Goal: Information Seeking & Learning: Learn about a topic

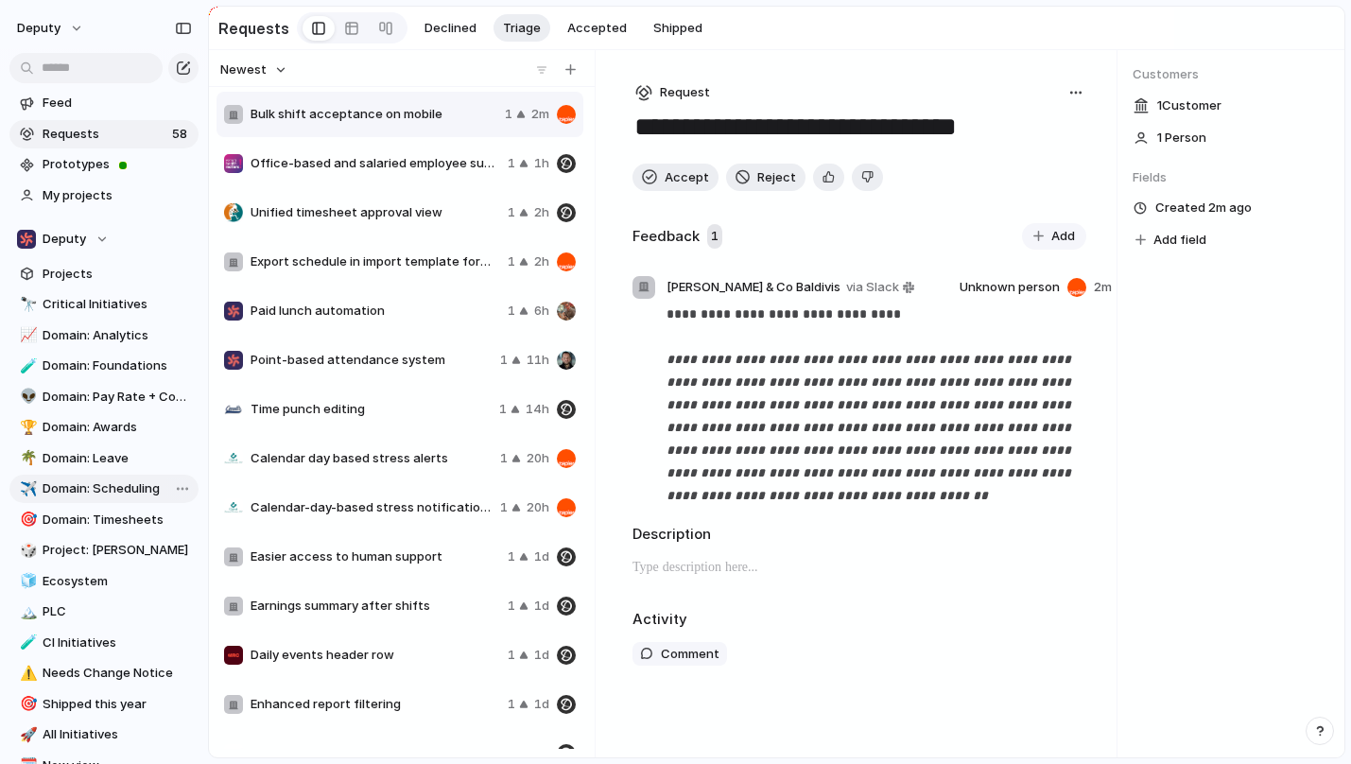
click at [105, 485] on span "Domain: Scheduling" at bounding box center [117, 488] width 149 height 19
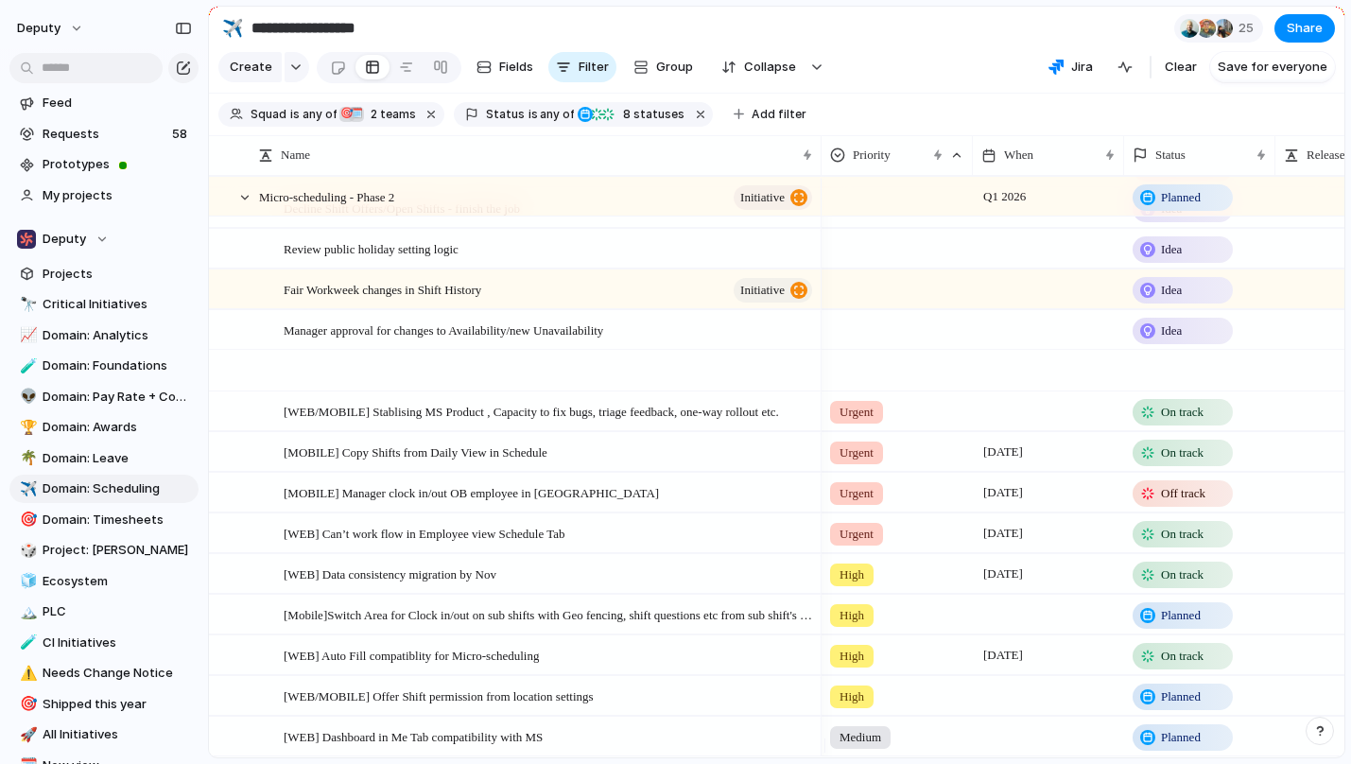
scroll to position [3570, 0]
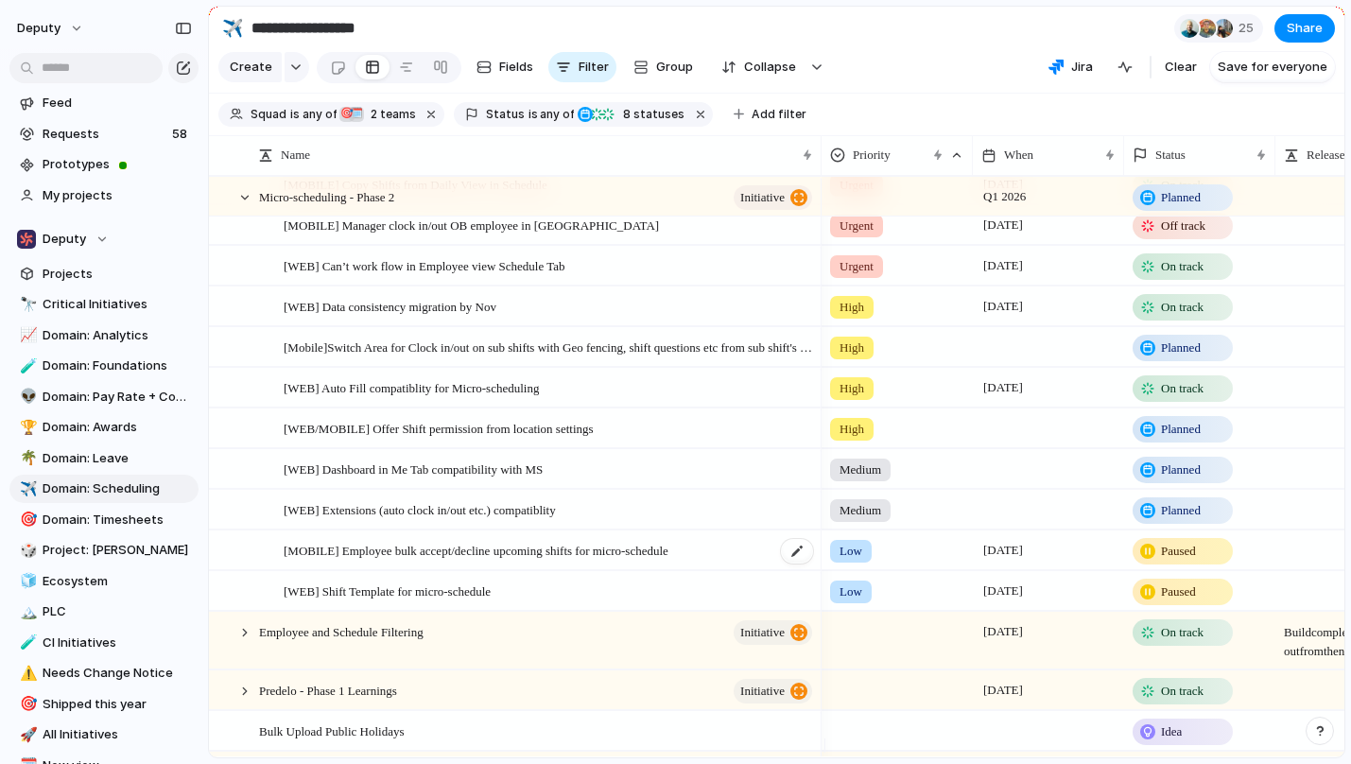
click at [557, 560] on span "[MOBILE] Employee bulk accept/decline upcoming shifts for micro-schedule" at bounding box center [476, 550] width 385 height 22
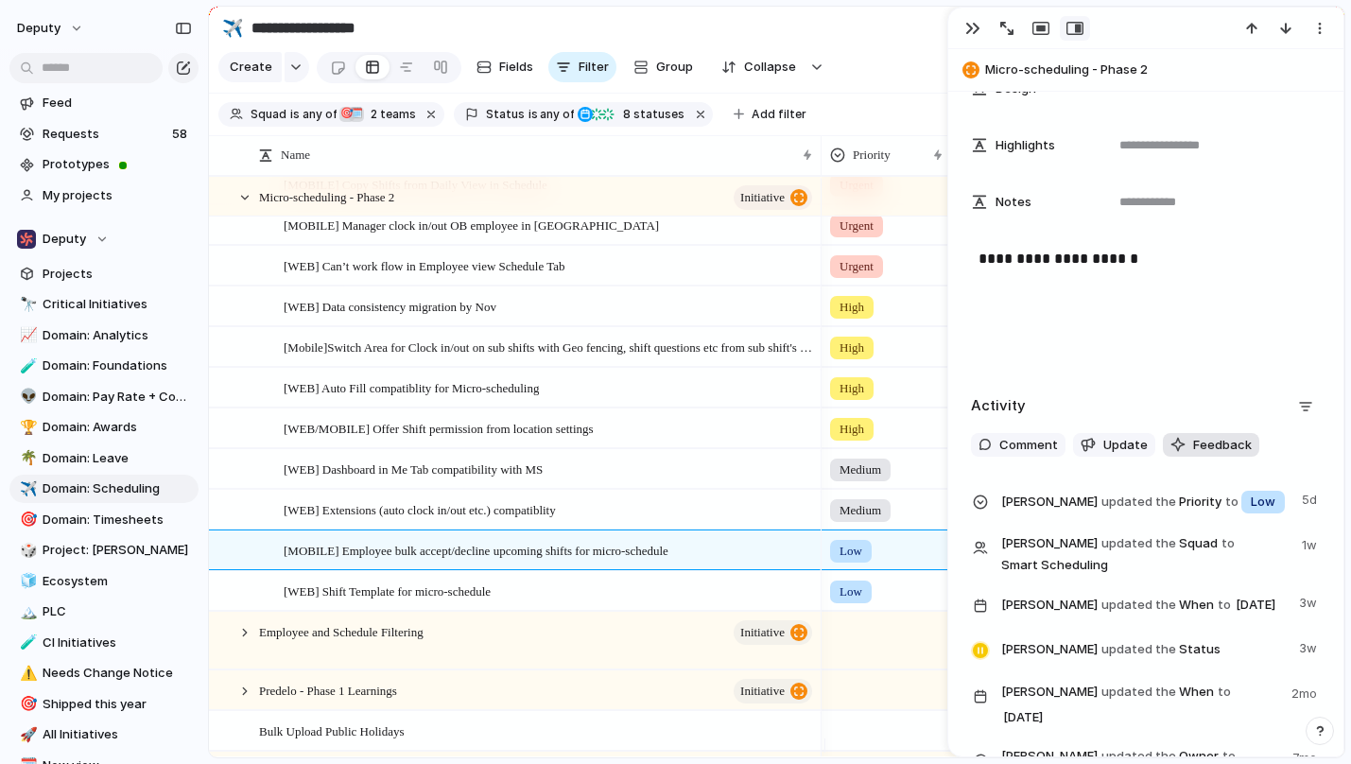
click at [1215, 443] on span "Feedback" at bounding box center [1222, 445] width 59 height 19
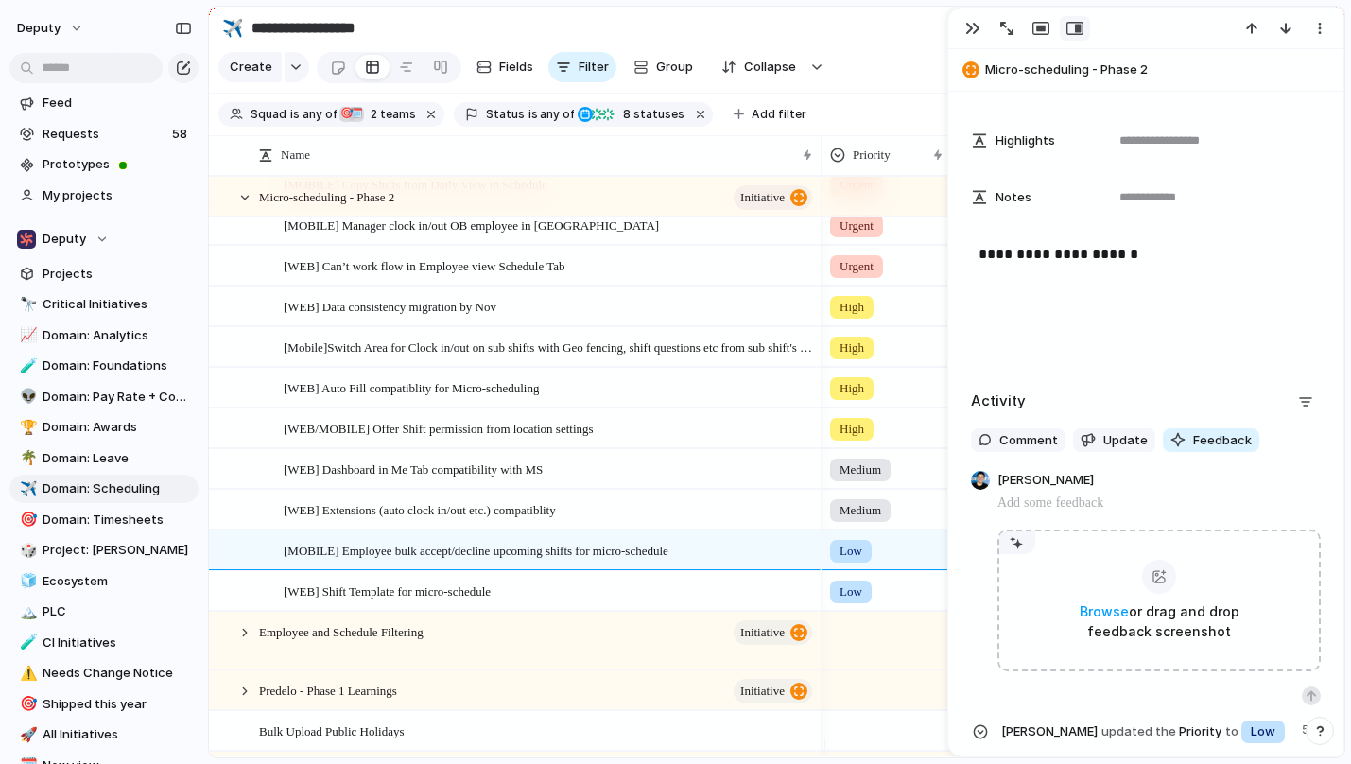
scroll to position [786, 0]
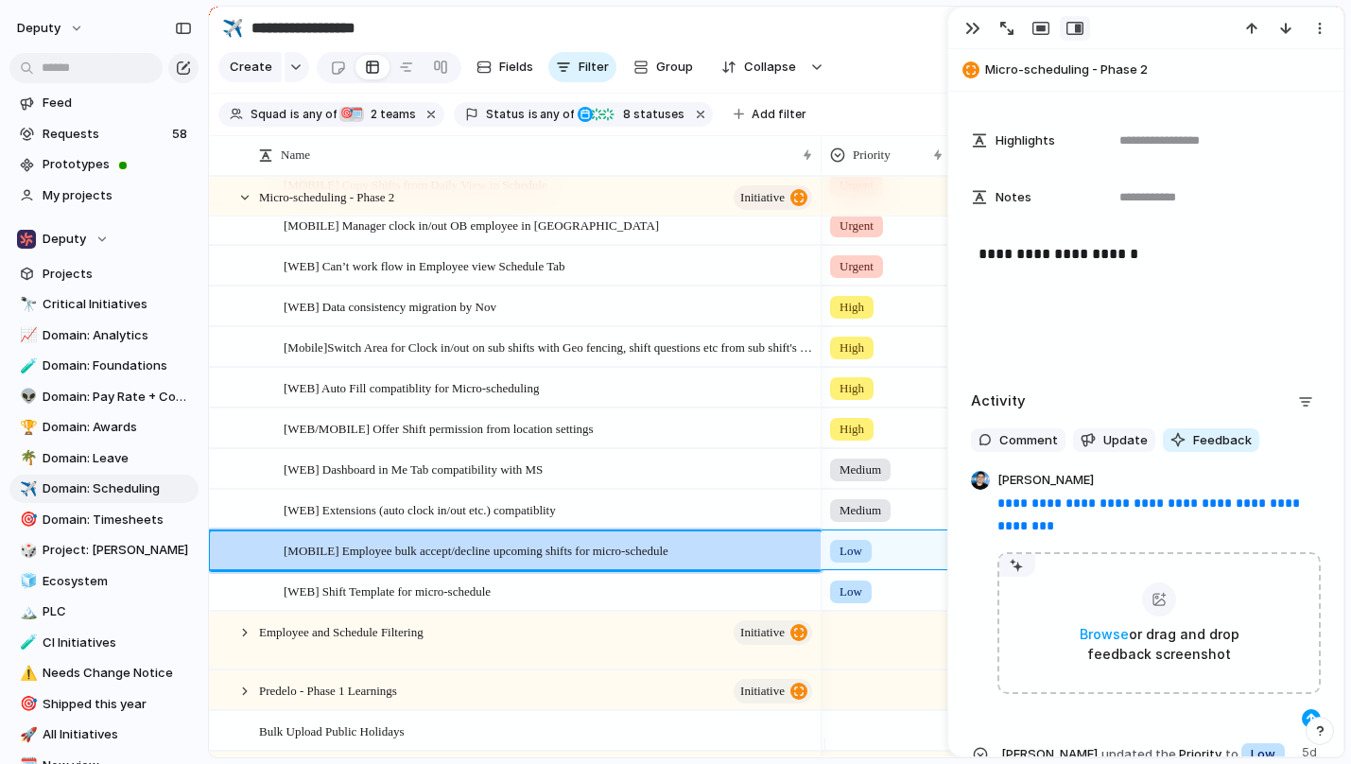
click at [1305, 717] on div "button" at bounding box center [1310, 718] width 11 height 11
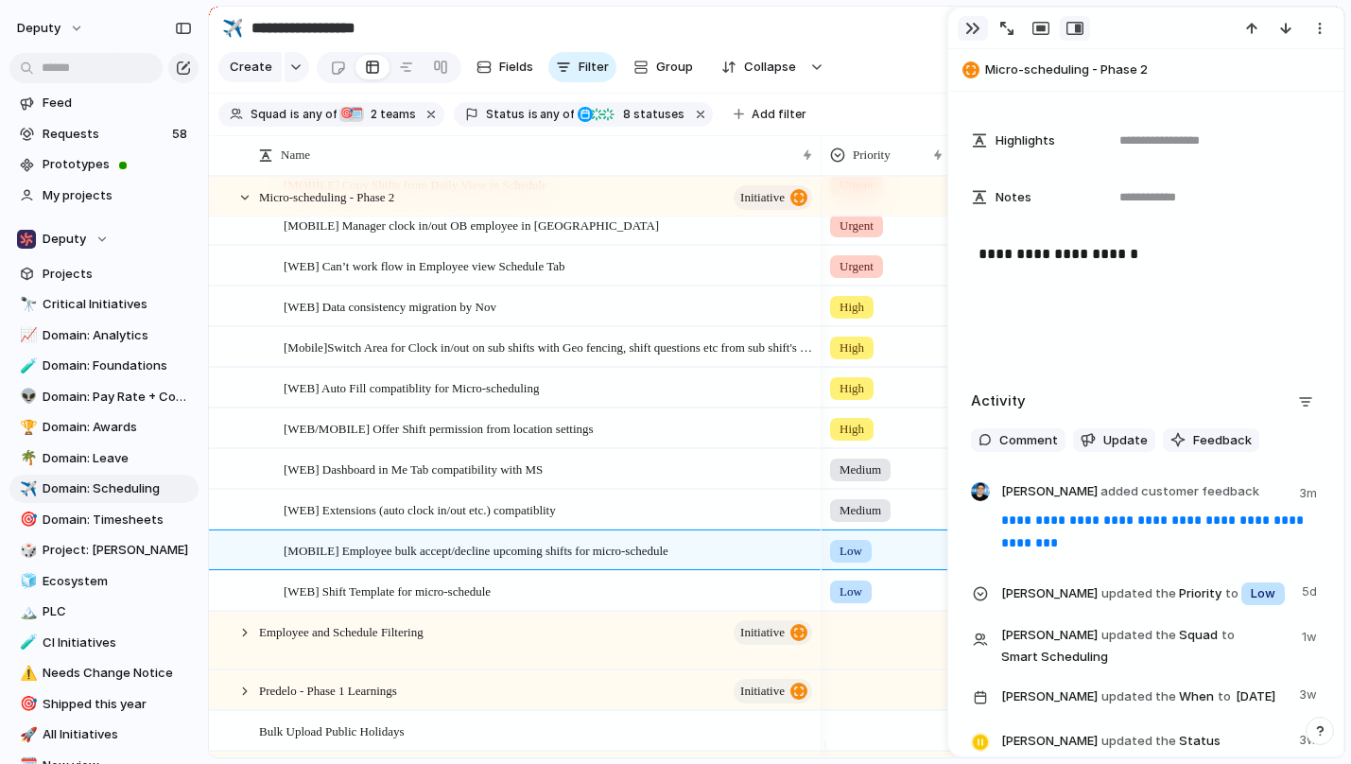
click at [973, 24] on div "button" at bounding box center [972, 28] width 15 height 15
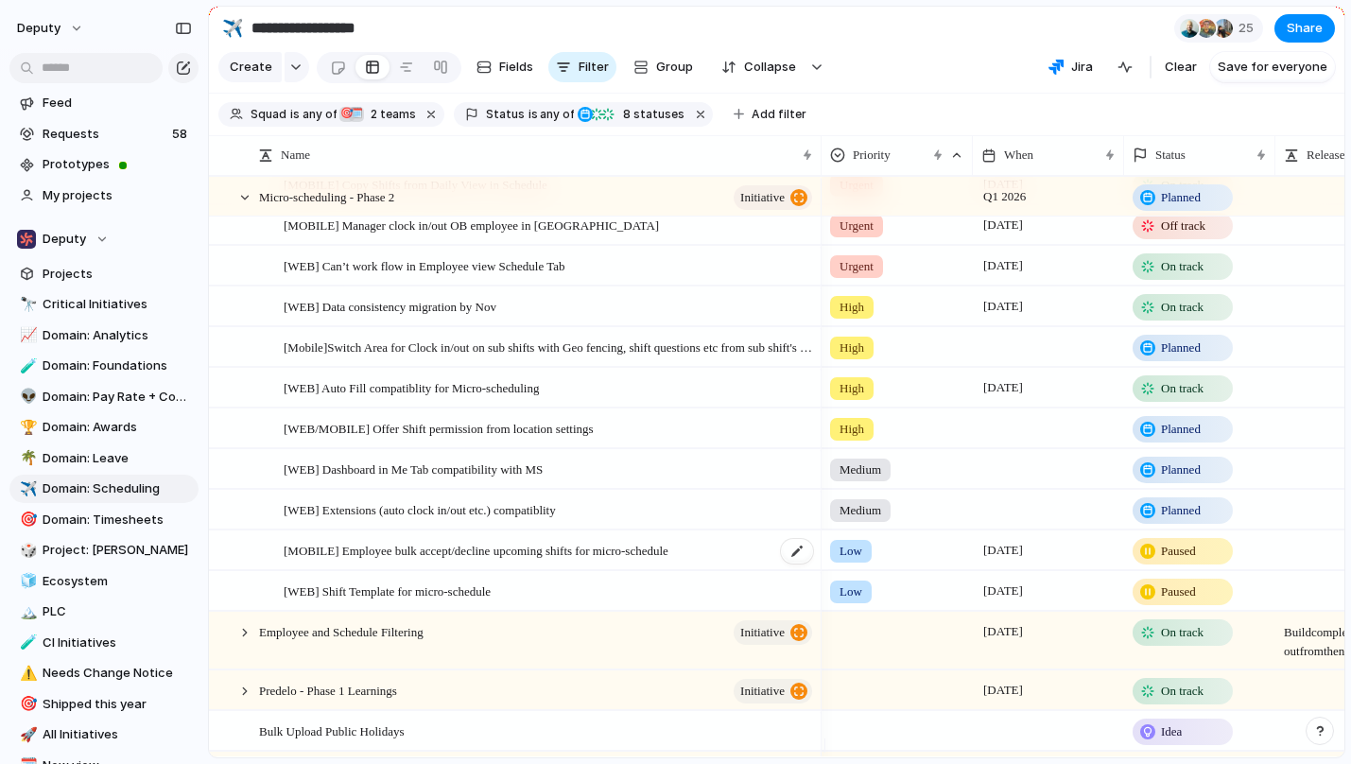
click at [548, 560] on span "[MOBILE] Employee bulk accept/decline upcoming shifts for micro-schedule" at bounding box center [476, 550] width 385 height 22
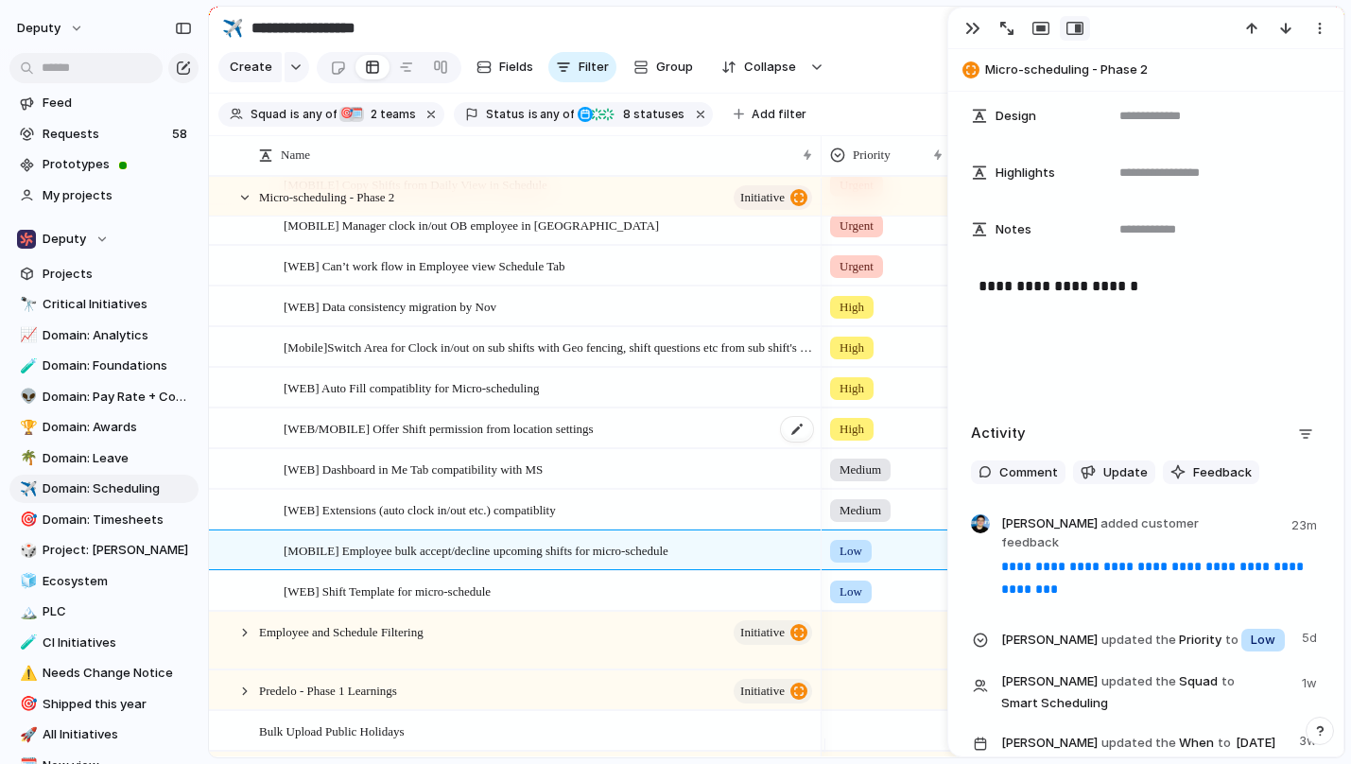
scroll to position [918, 0]
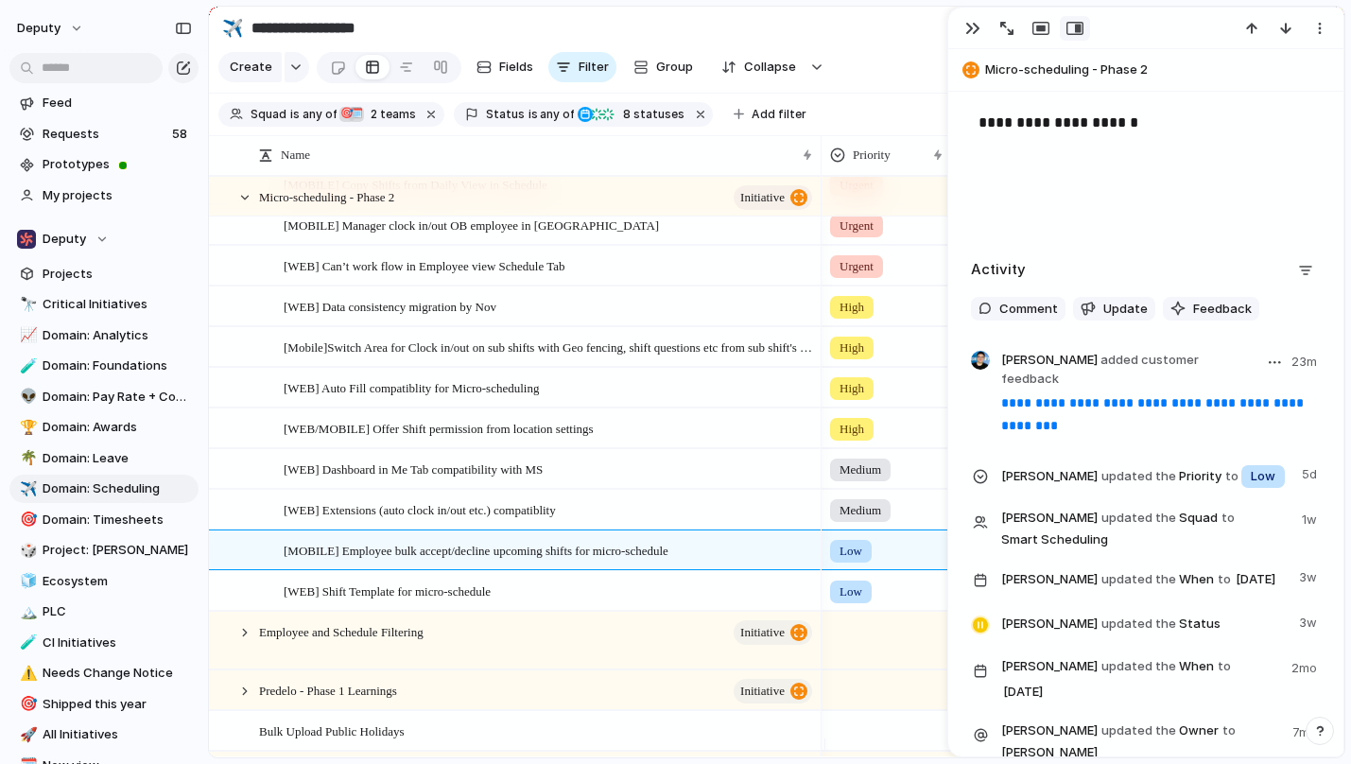
click at [1128, 396] on link "**********" at bounding box center [1154, 414] width 306 height 36
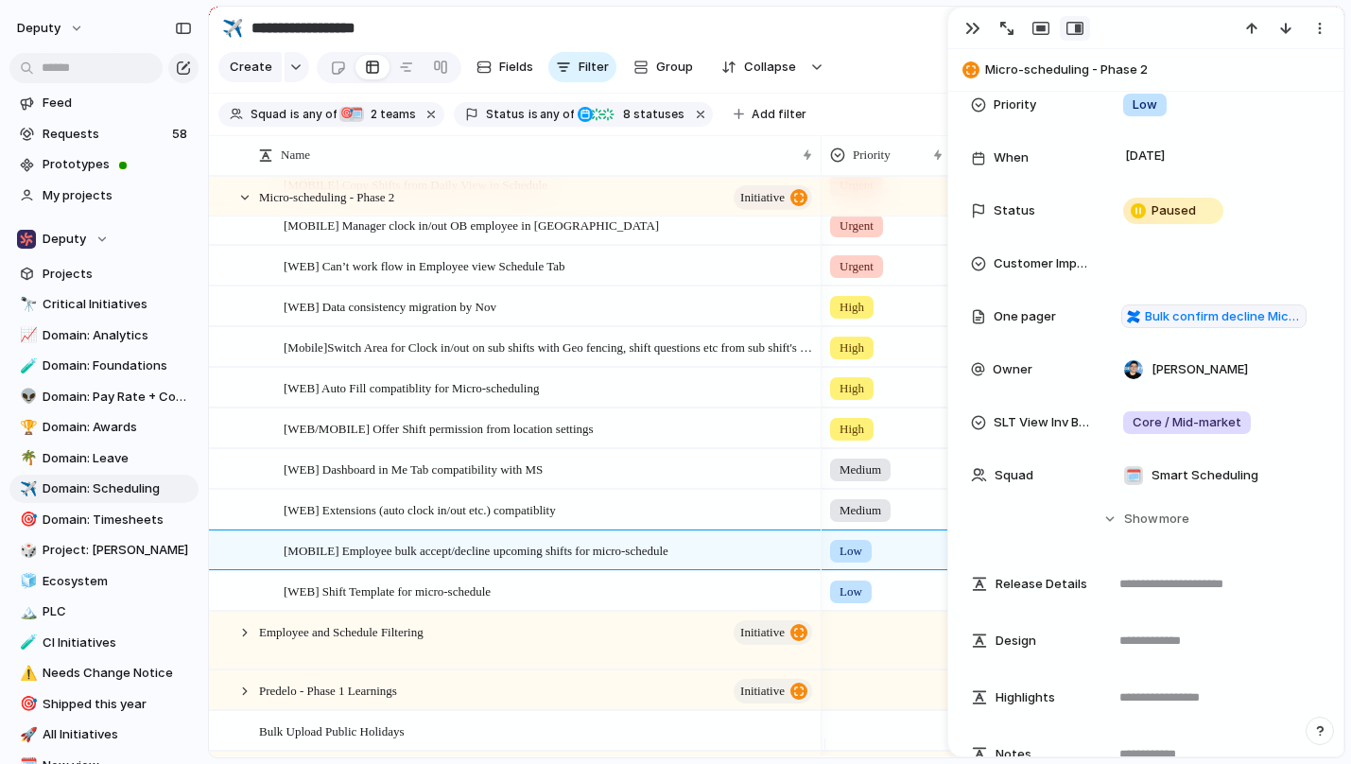
scroll to position [100, 0]
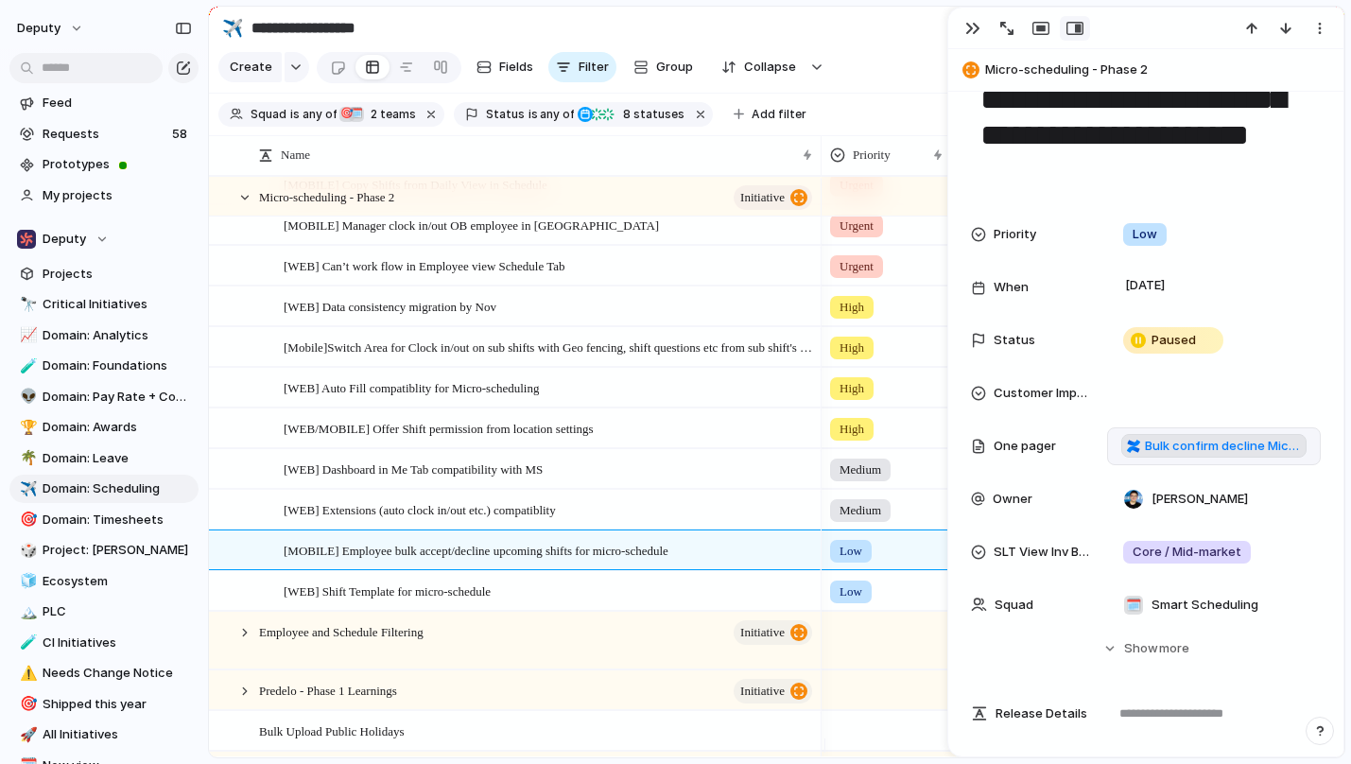
click at [1166, 442] on span "Bulk confirm decline Micro-schedule via Mobile" at bounding box center [1223, 446] width 156 height 19
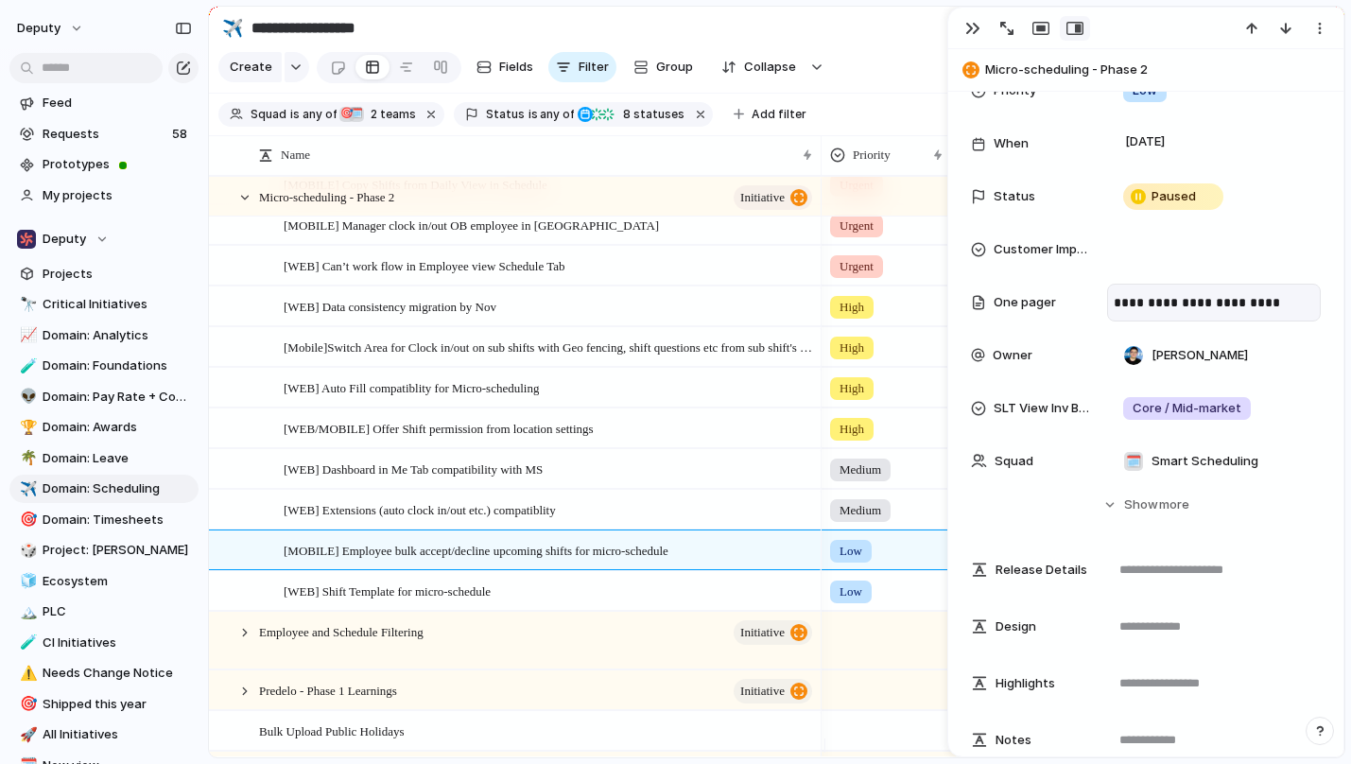
scroll to position [86, 0]
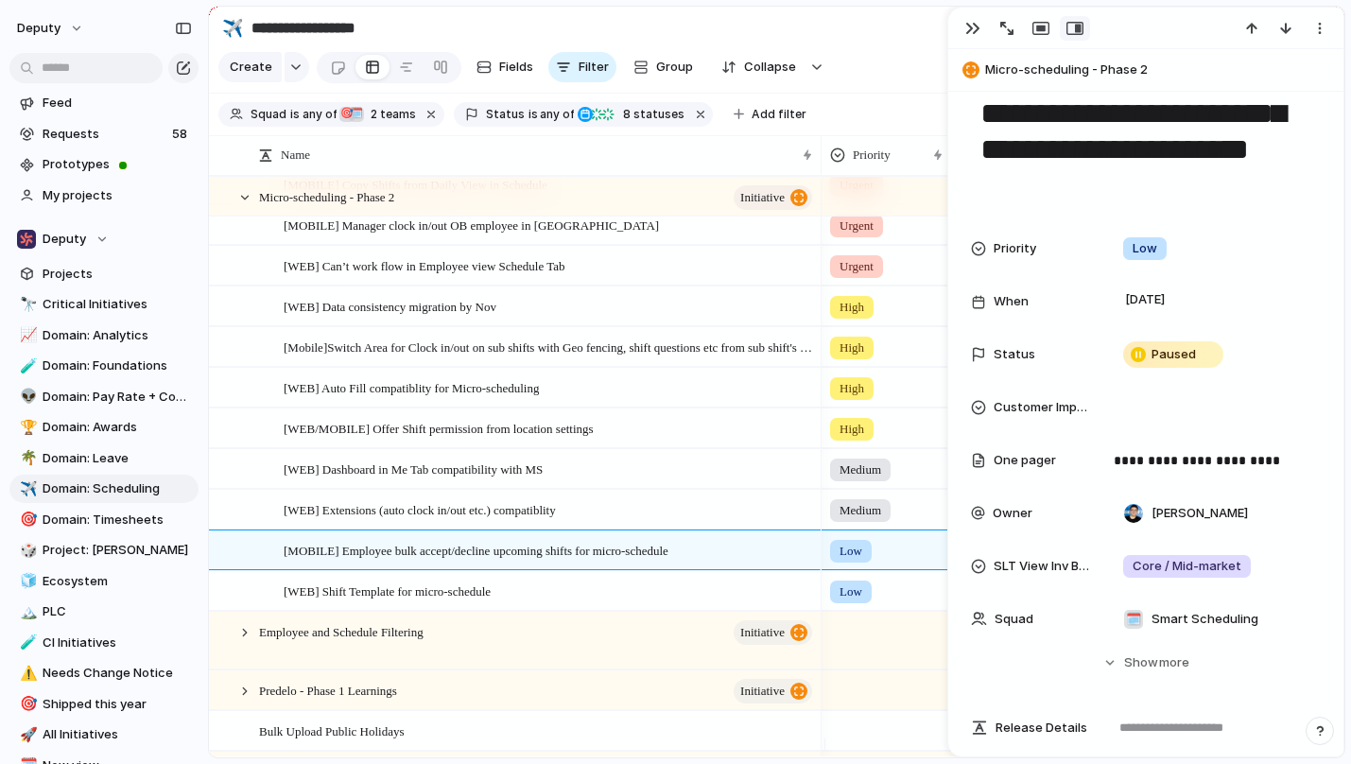
click at [1280, 166] on textarea "**********" at bounding box center [1145, 132] width 335 height 149
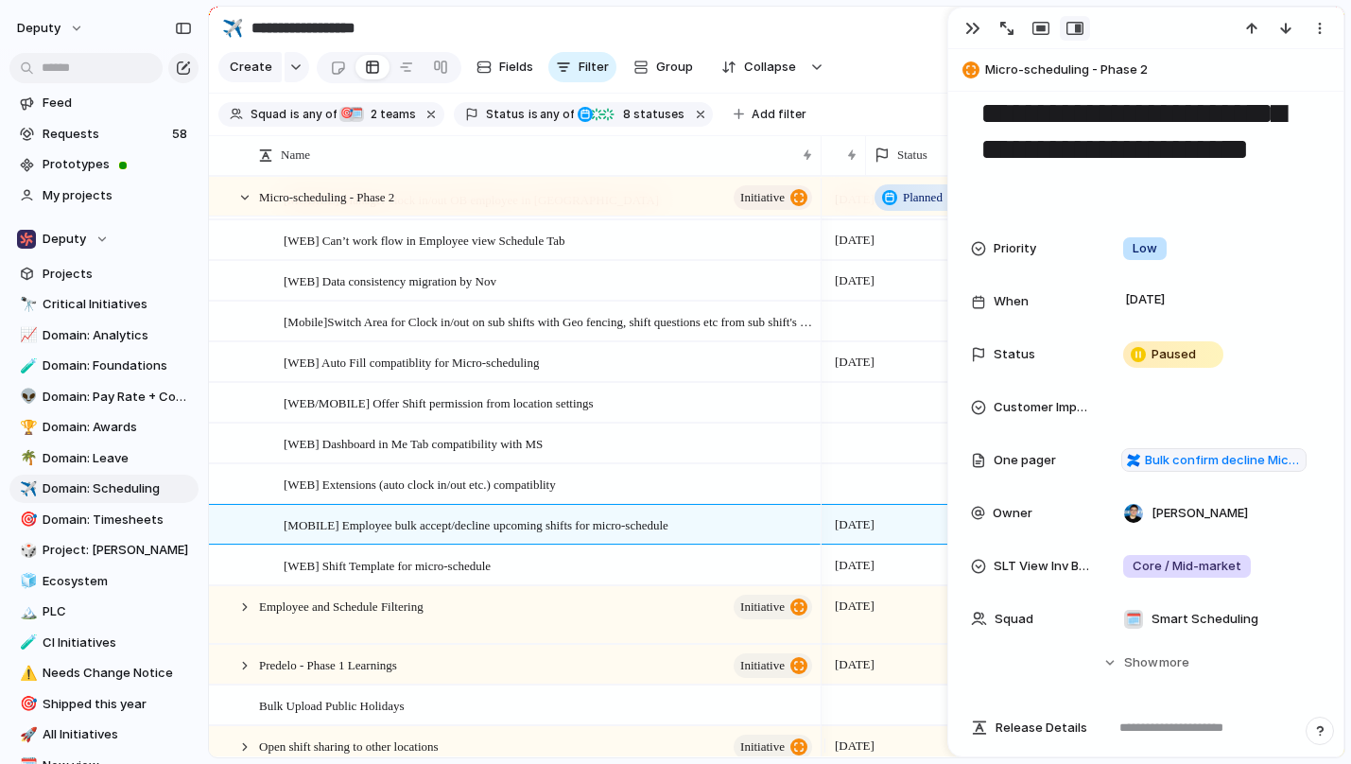
scroll to position [0, 0]
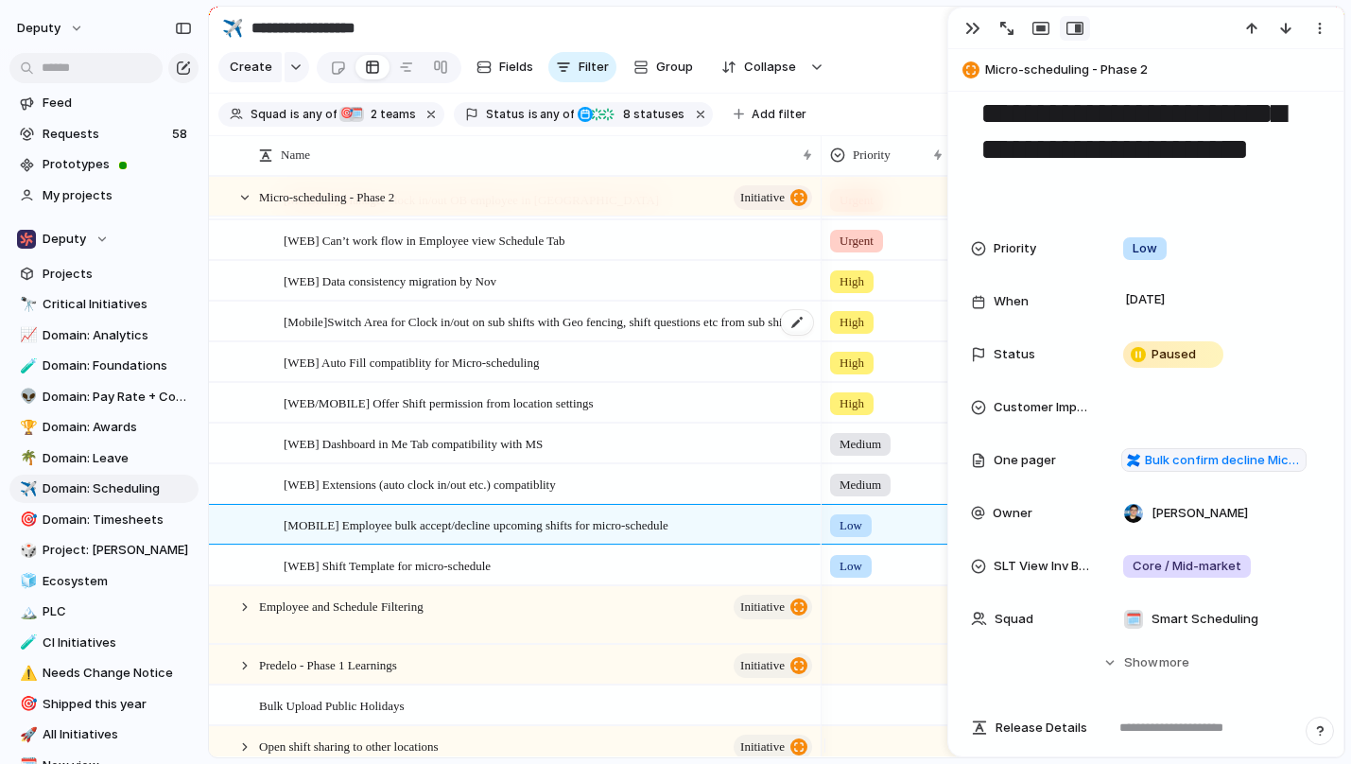
click at [496, 332] on span "[Mobile]Switch Area for Clock in/out on sub shifts with Geo fencing, shift ques…" at bounding box center [549, 321] width 531 height 22
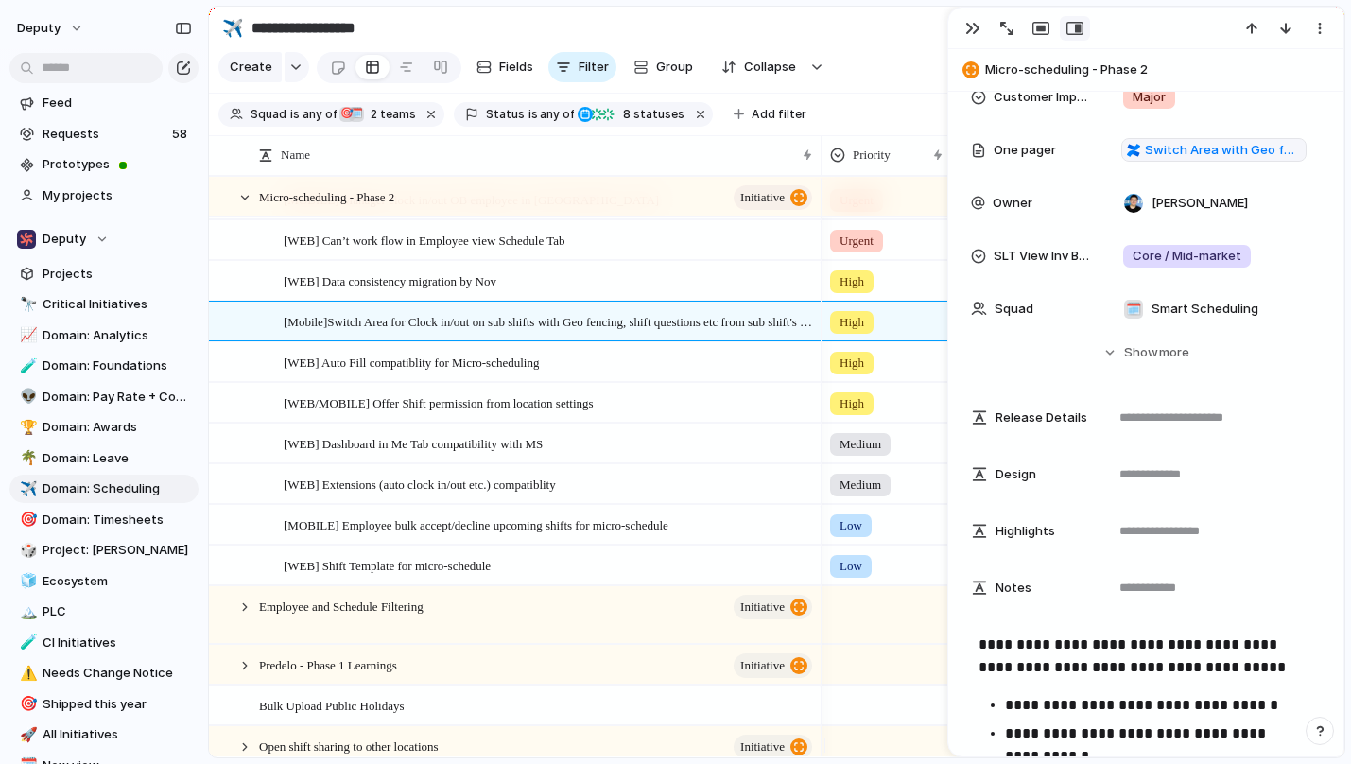
scroll to position [423, 0]
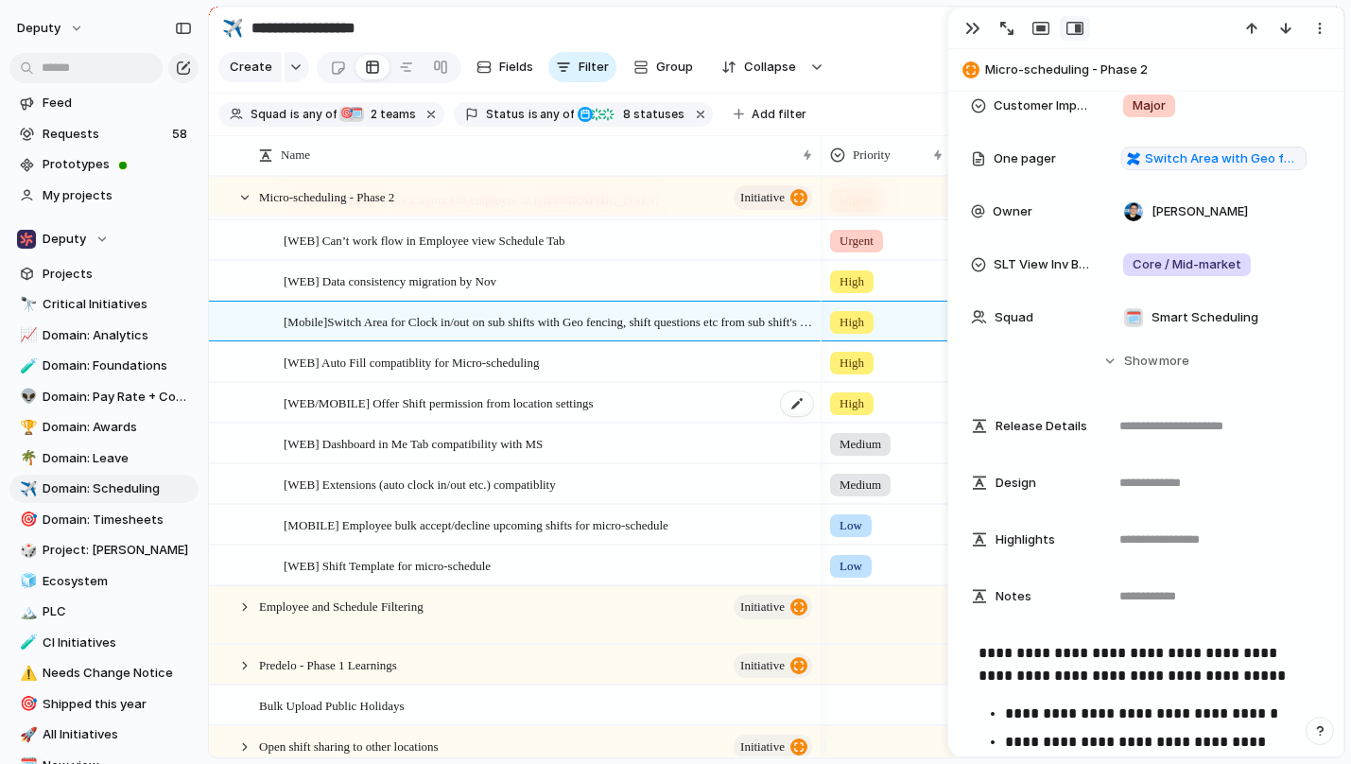
click at [567, 413] on span "[WEB/MOBILE] Offer Shift permission from location settings" at bounding box center [439, 402] width 310 height 22
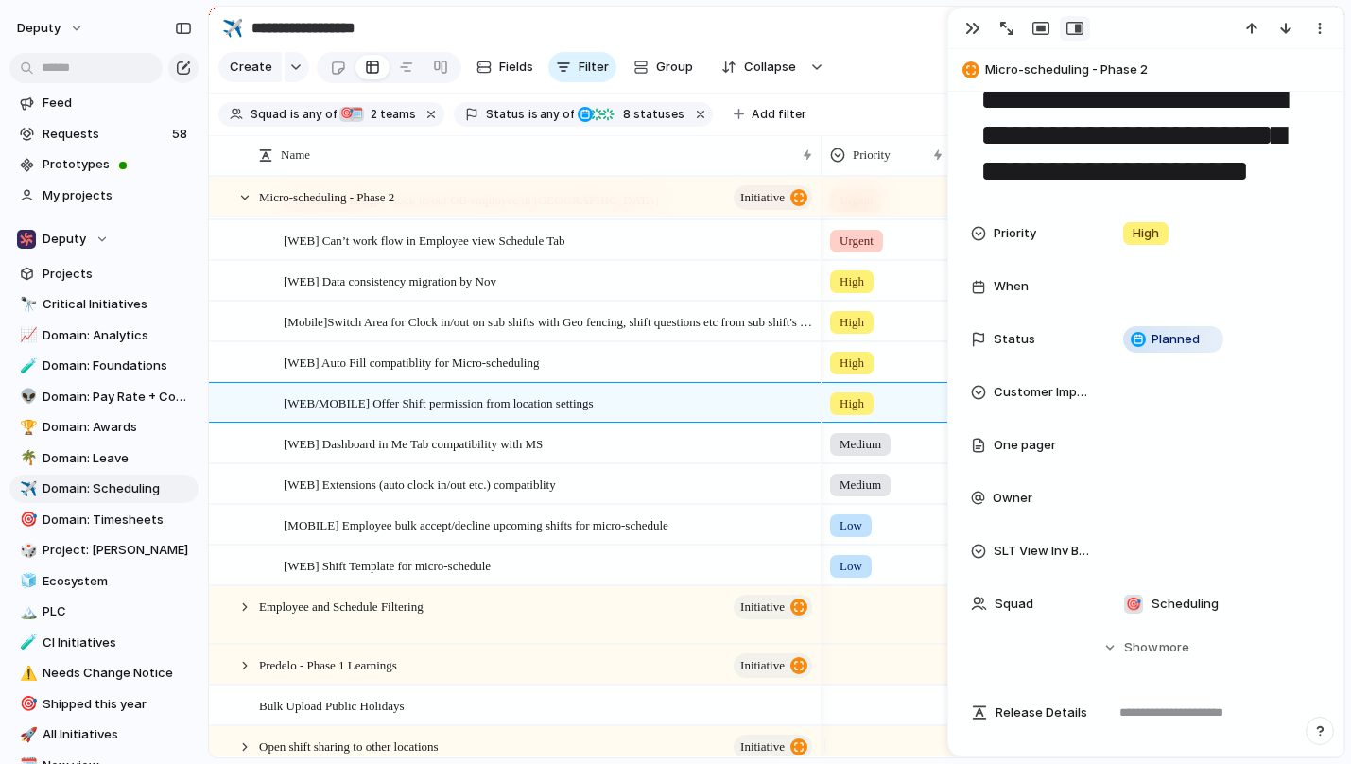
scroll to position [39, 0]
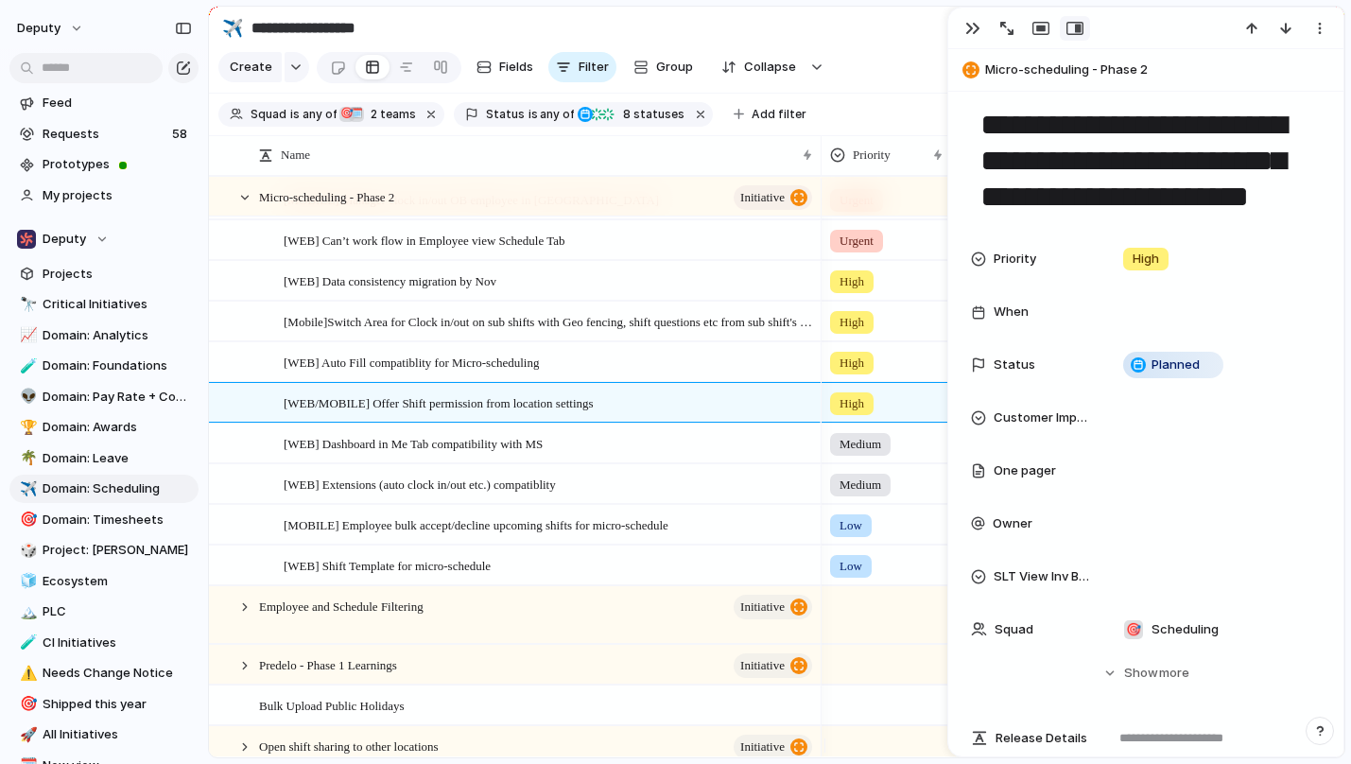
drag, startPoint x: 1058, startPoint y: 125, endPoint x: 1169, endPoint y: 125, distance: 111.5
click at [1169, 125] on textarea "**********" at bounding box center [1145, 161] width 335 height 112
click at [670, 463] on div "[WEB] Dashboard in Me Tab compatibility with MS" at bounding box center [549, 443] width 531 height 39
